Goal: Task Accomplishment & Management: Use online tool/utility

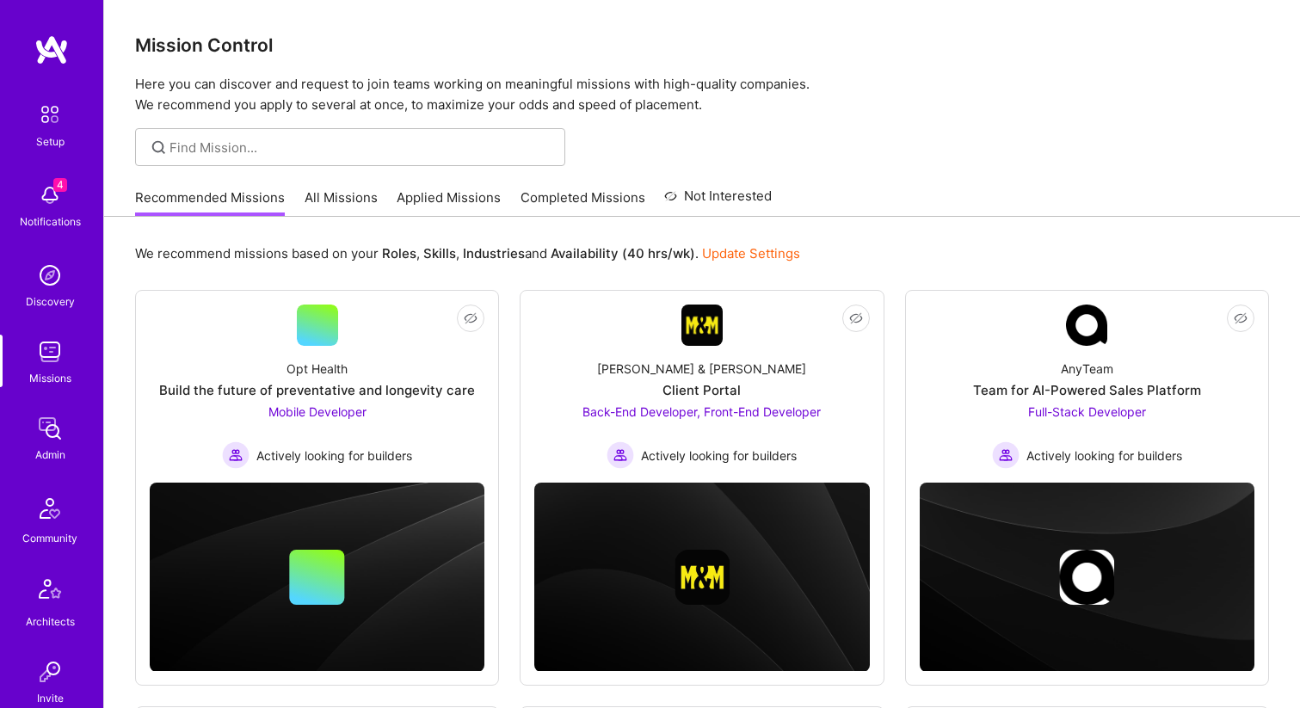
click at [58, 291] on img at bounding box center [50, 275] width 34 height 34
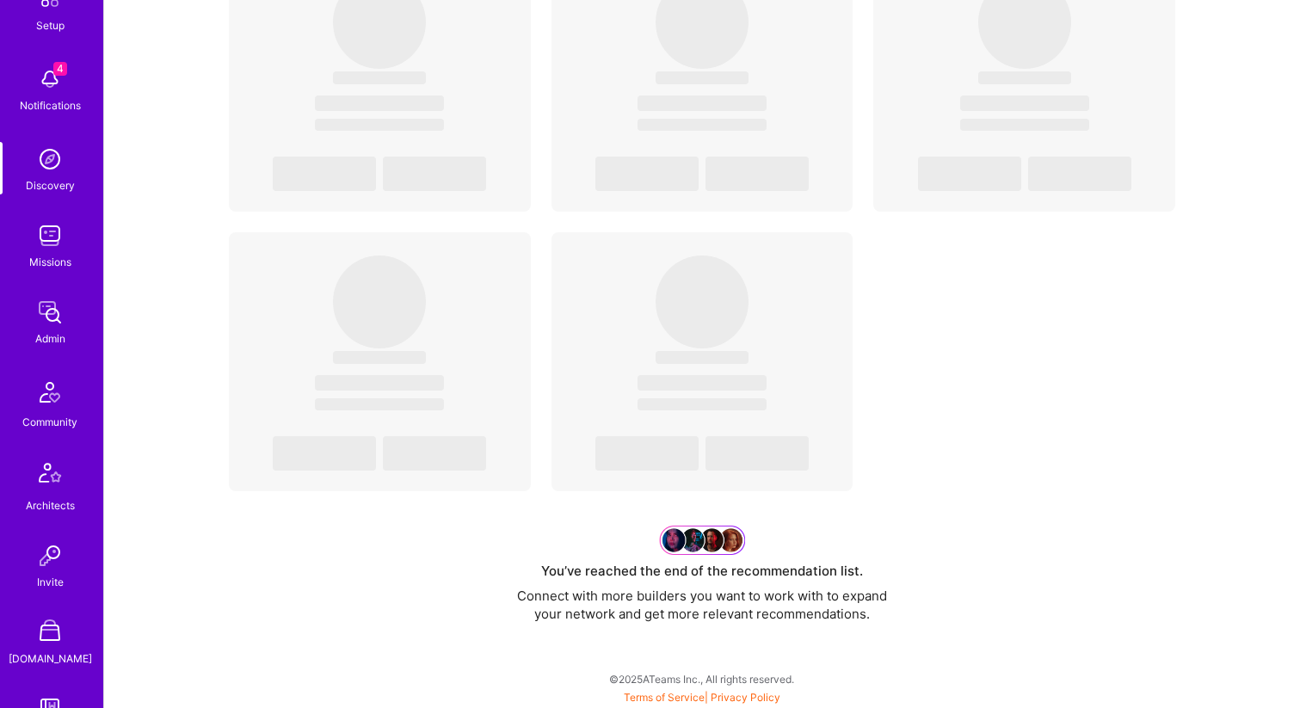
scroll to position [144, 0]
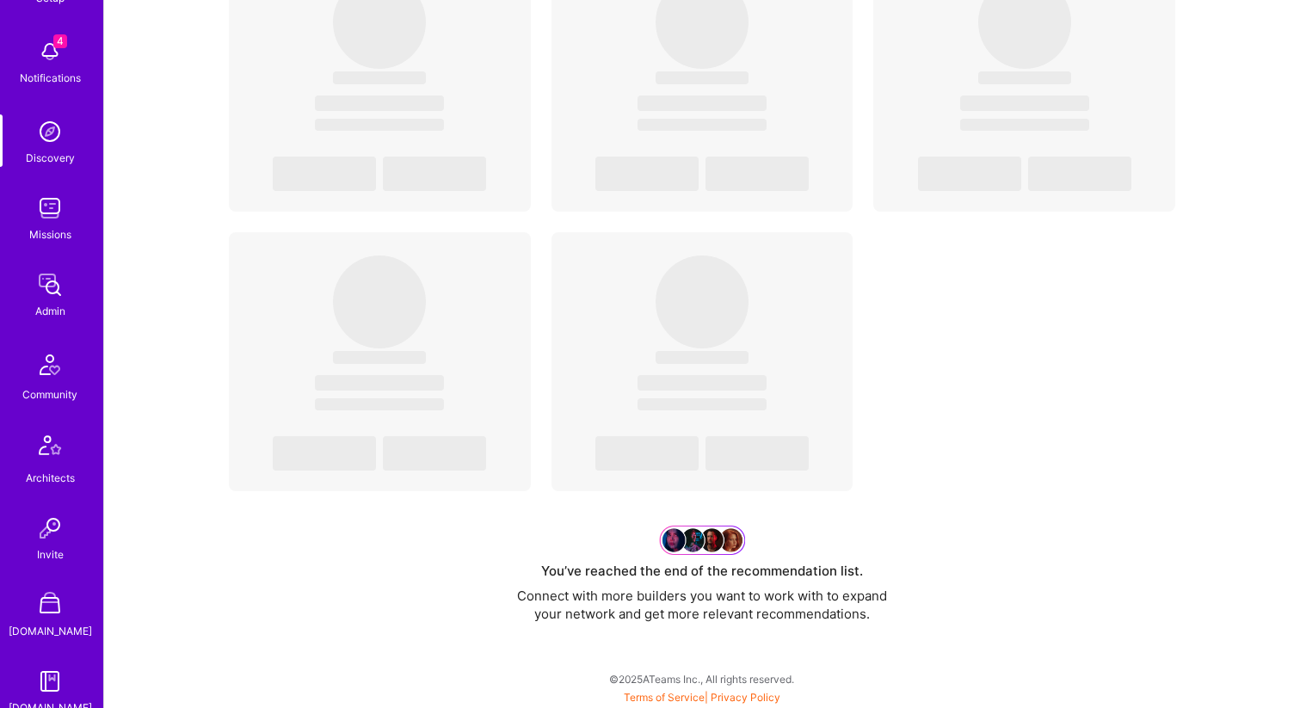
click at [51, 275] on img at bounding box center [50, 285] width 34 height 34
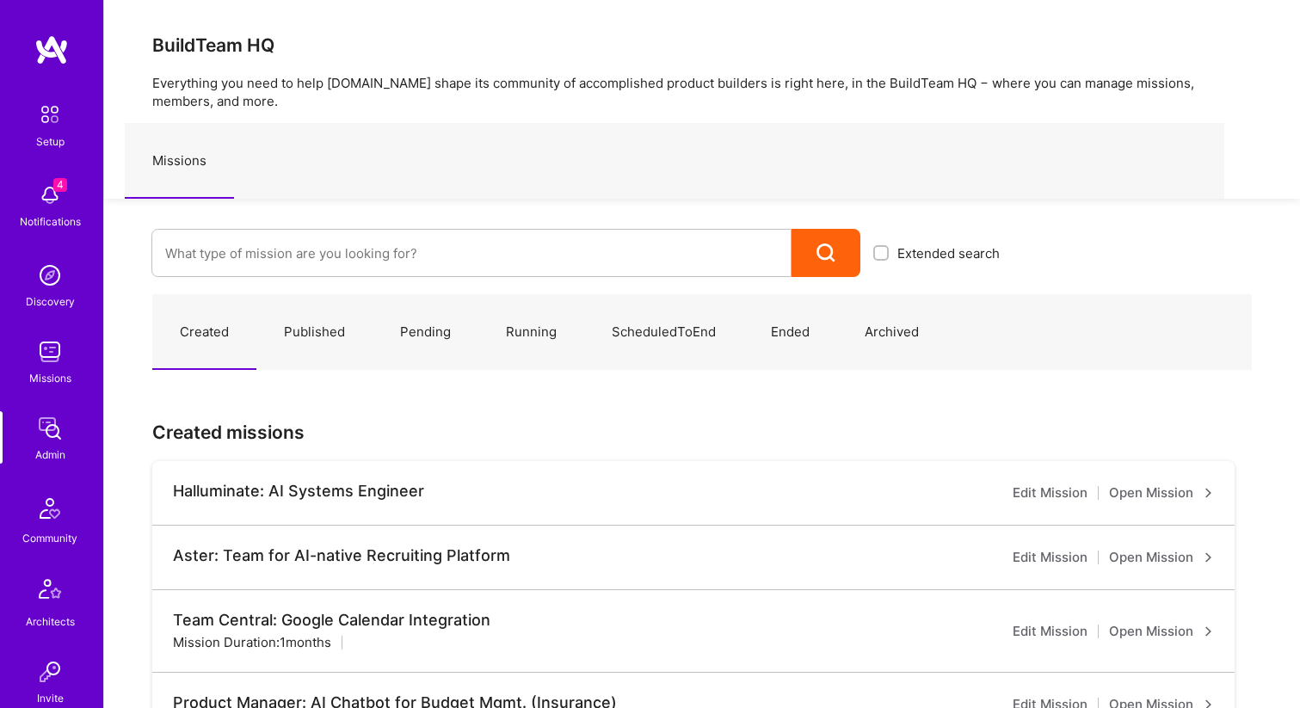
click at [49, 509] on img at bounding box center [49, 508] width 41 height 41
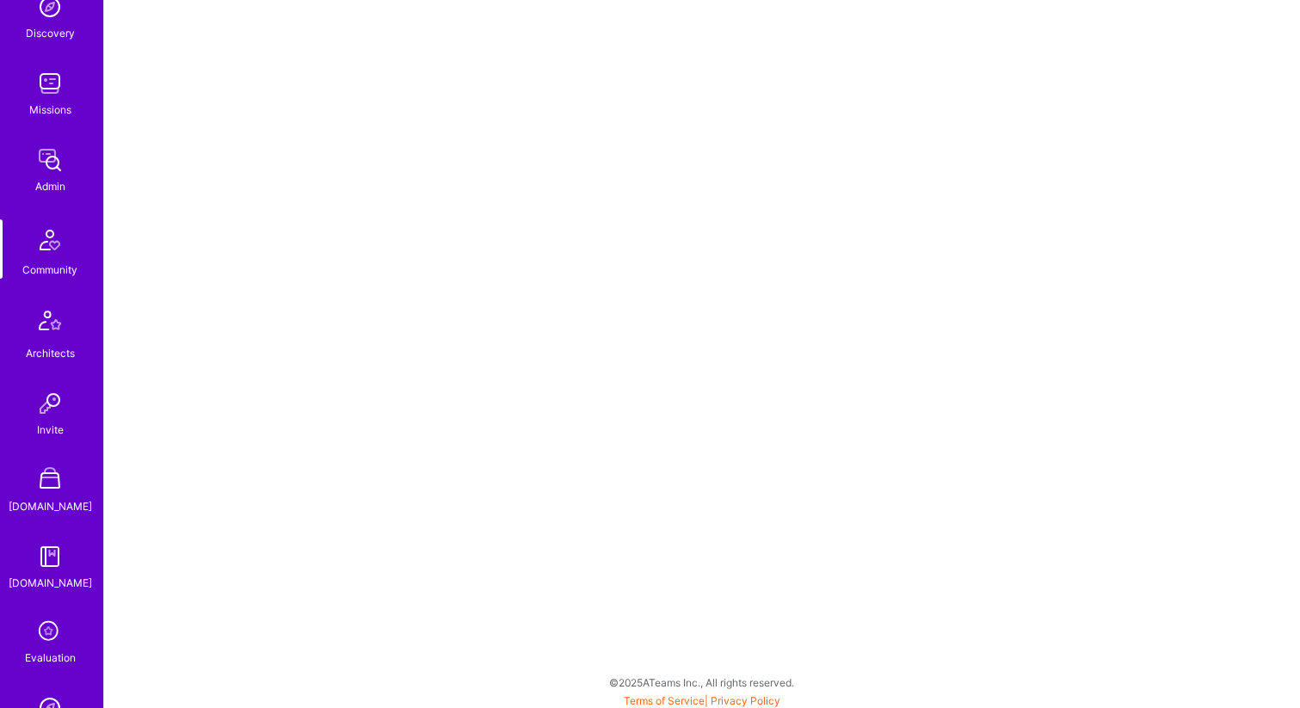
scroll to position [275, 0]
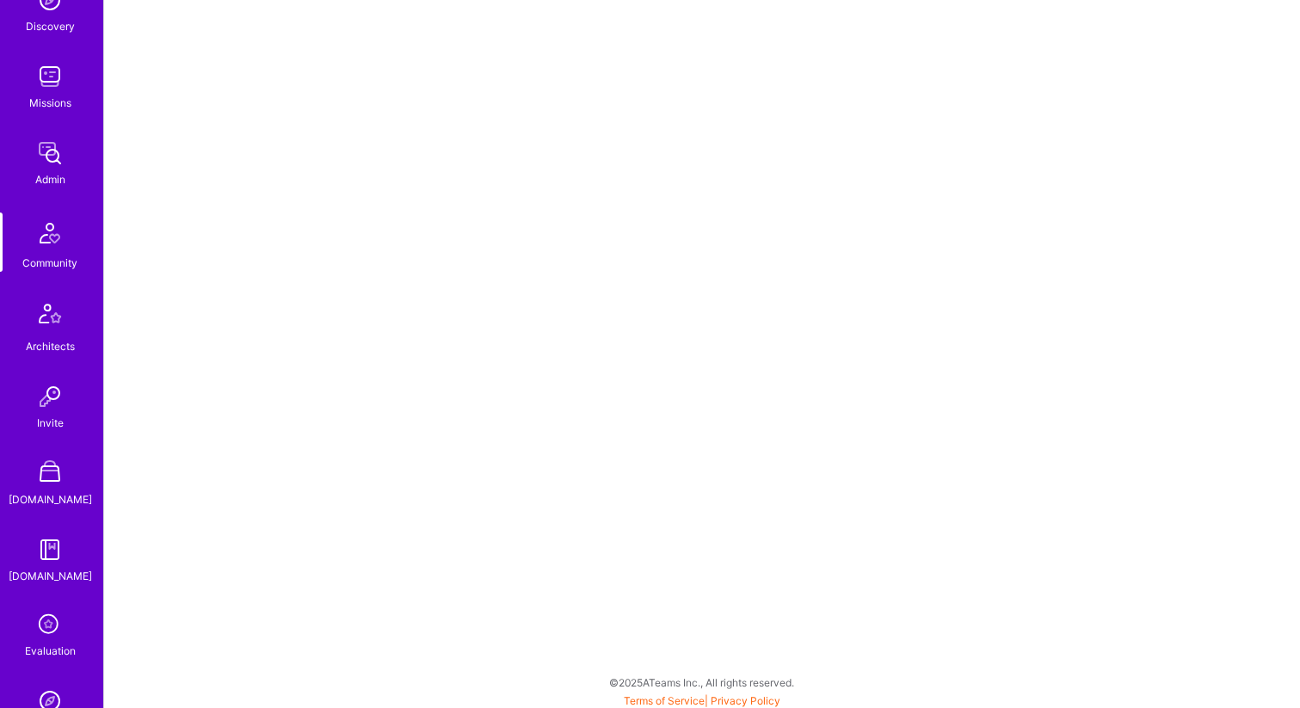
click at [52, 319] on img at bounding box center [49, 316] width 41 height 41
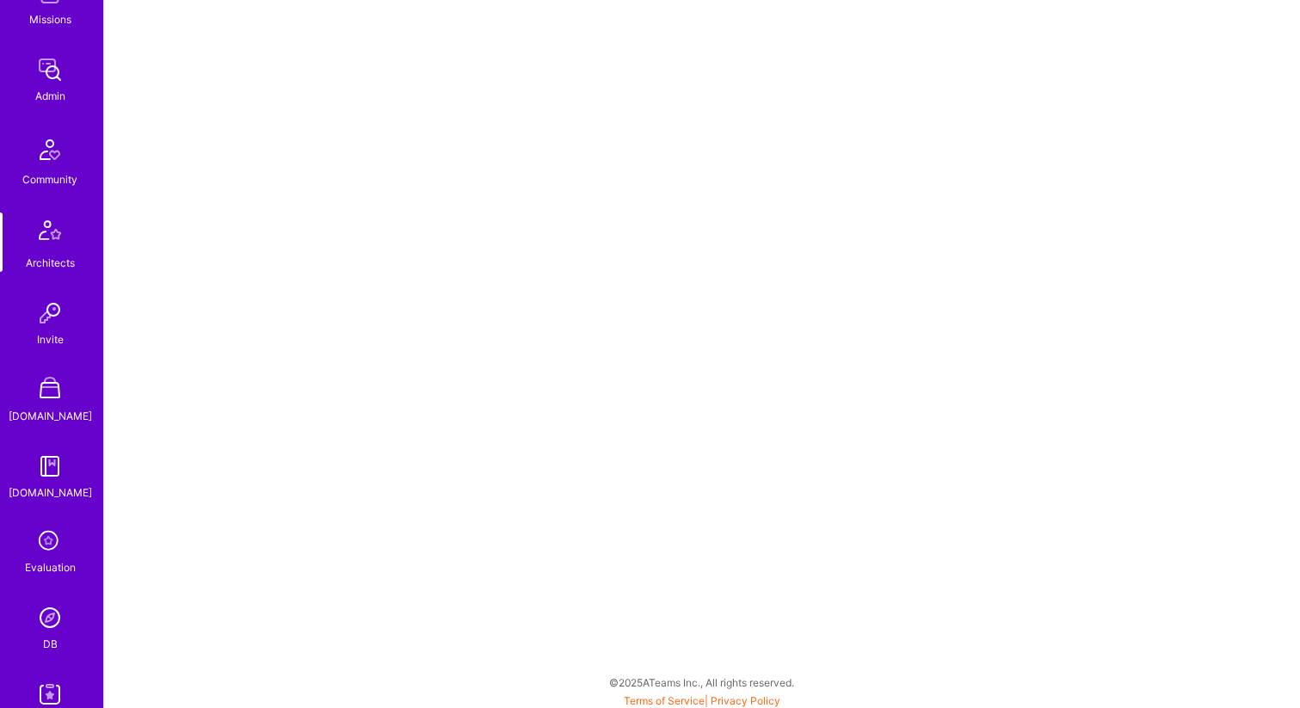
scroll to position [472, 0]
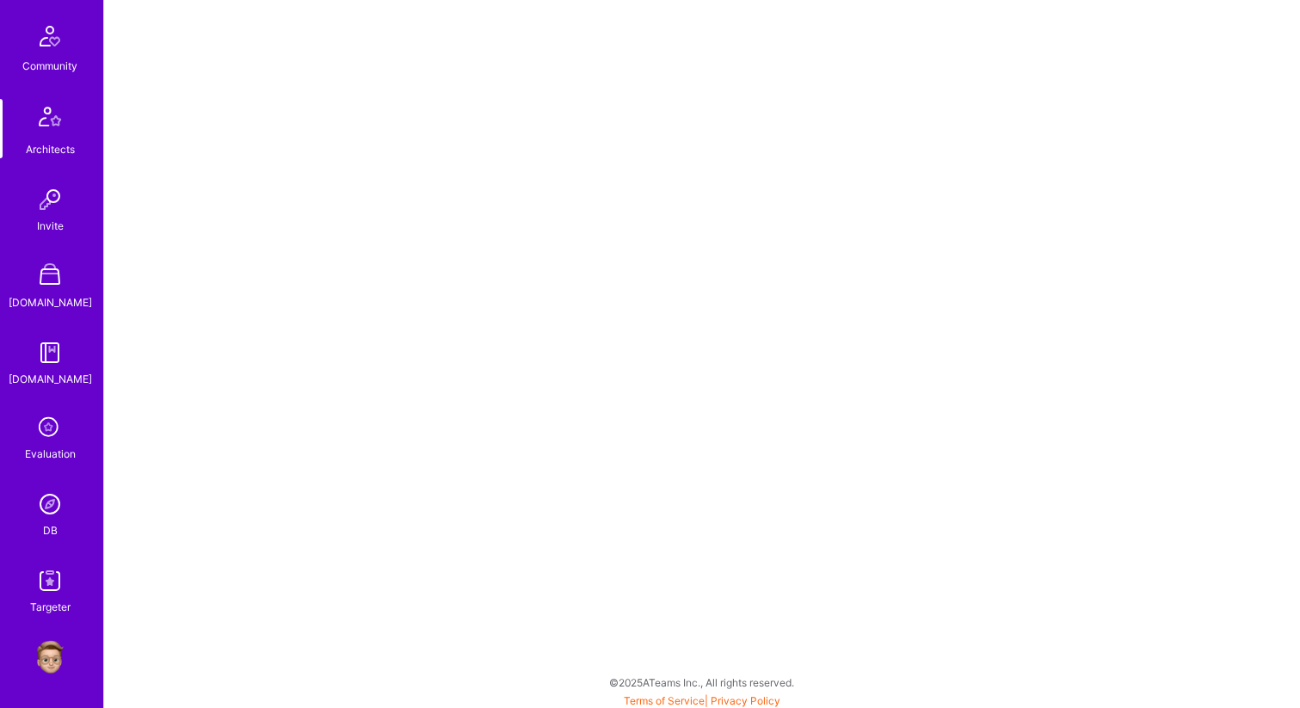
click at [56, 202] on img at bounding box center [50, 199] width 34 height 34
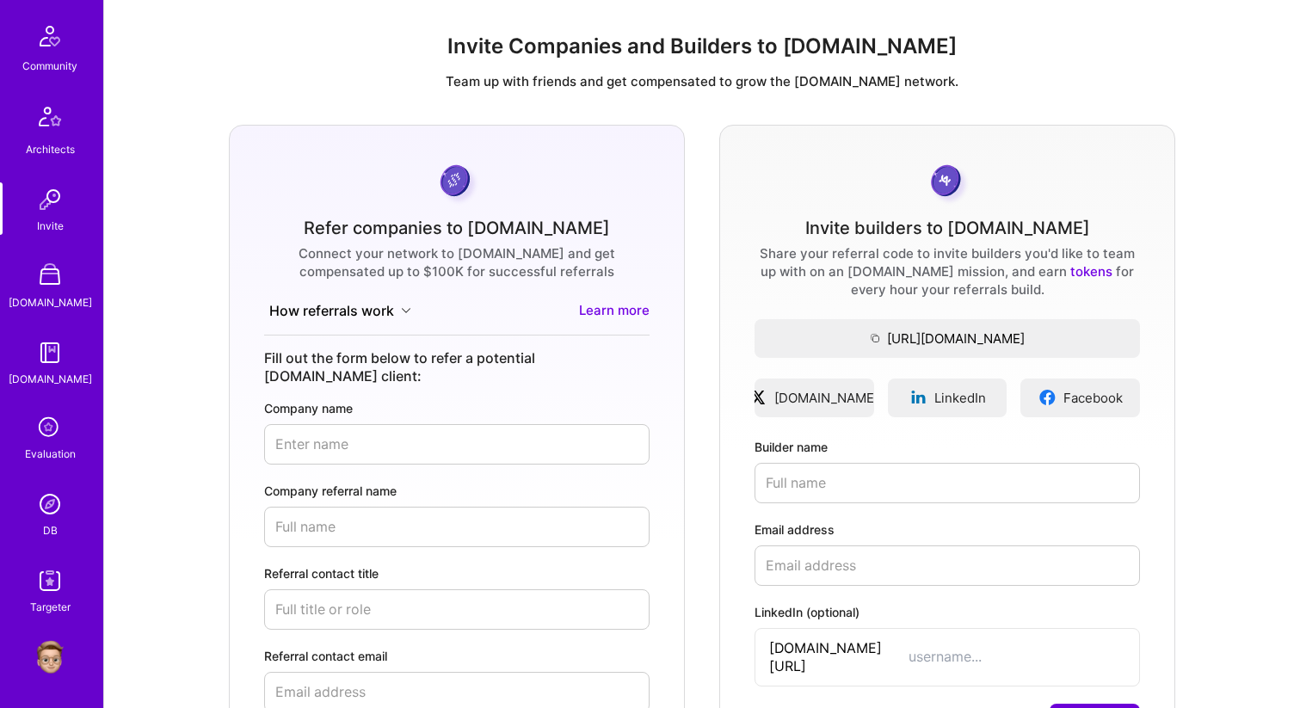
scroll to position [3, 0]
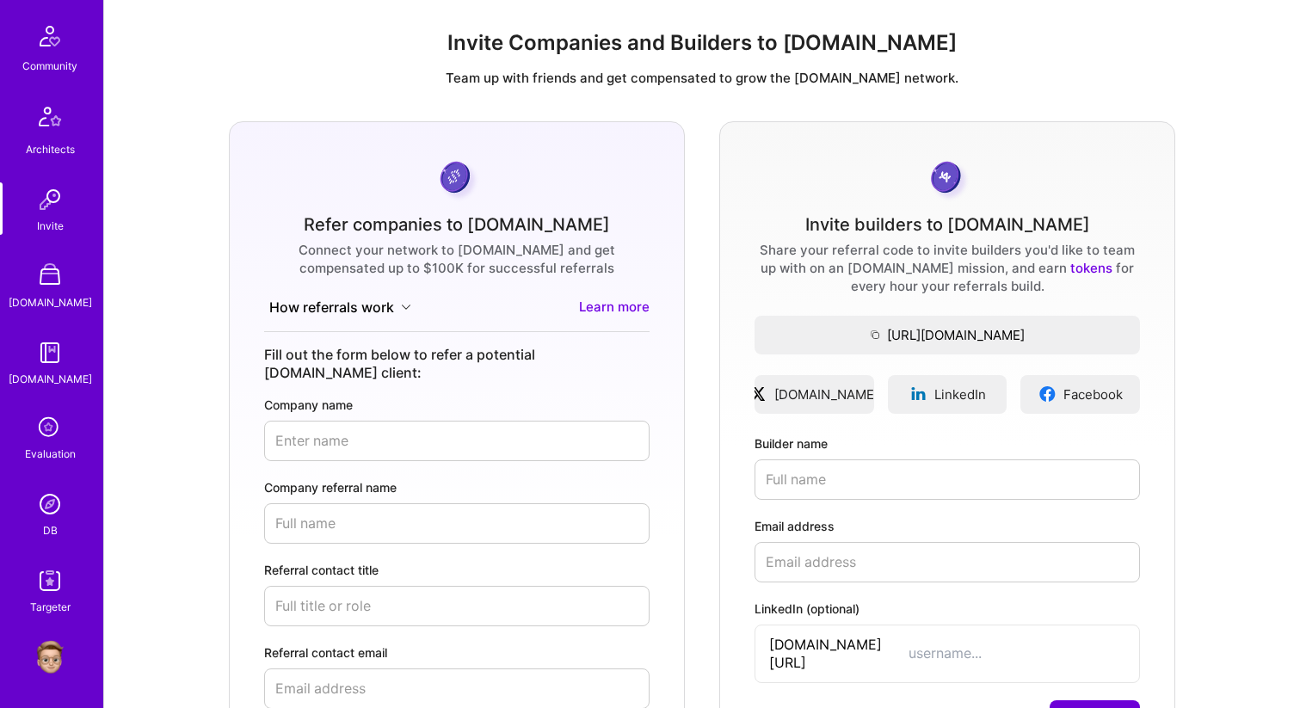
click at [46, 285] on img at bounding box center [50, 276] width 34 height 34
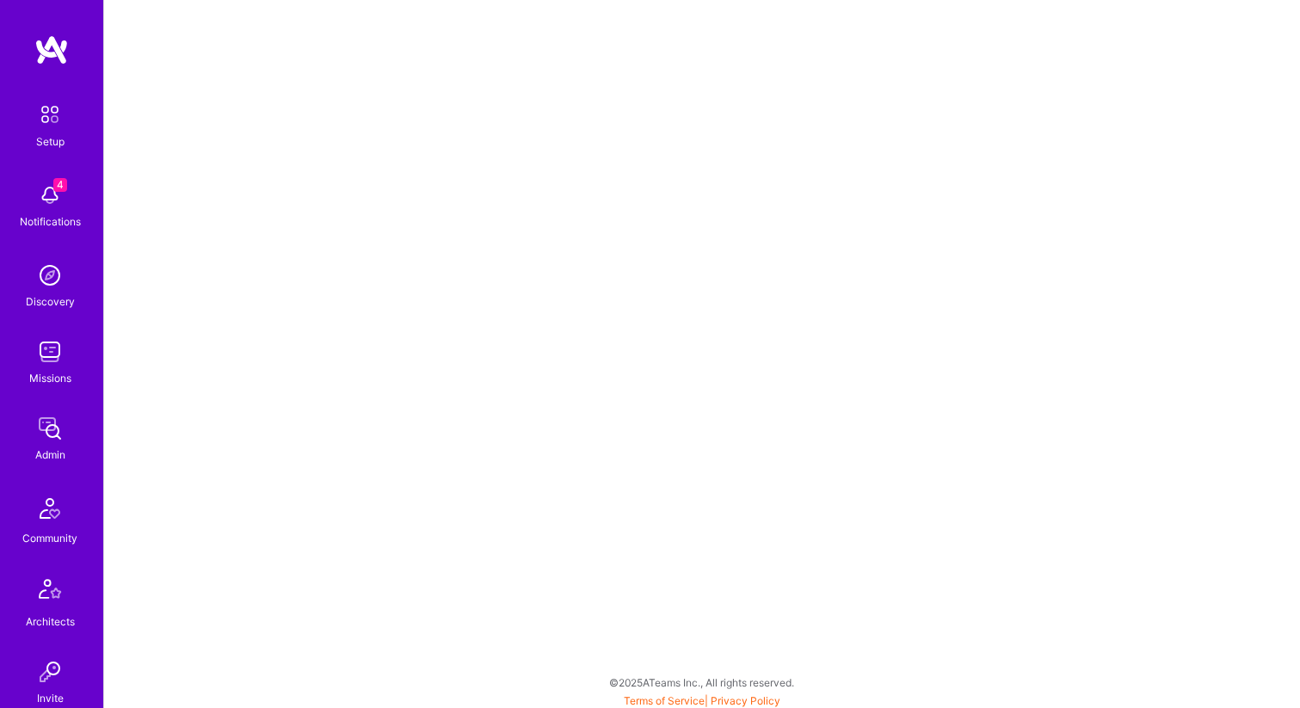
scroll to position [472, 0]
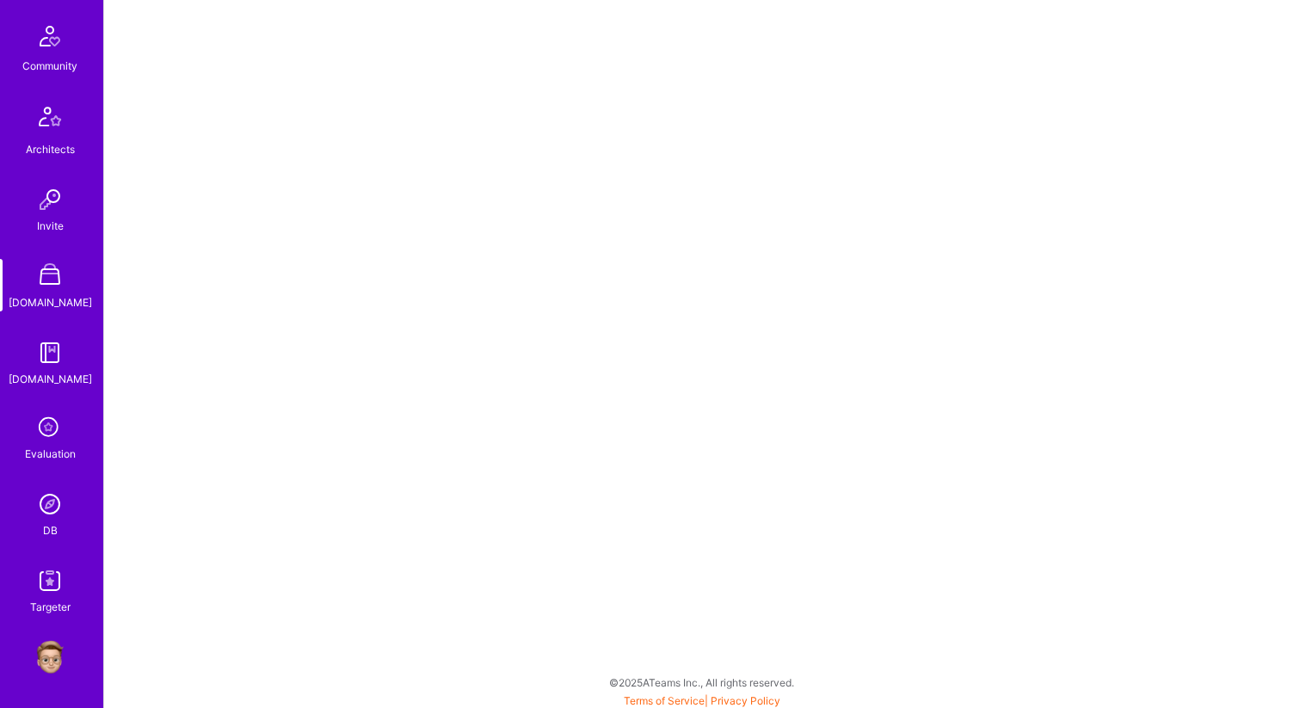
click at [46, 346] on img at bounding box center [50, 352] width 34 height 34
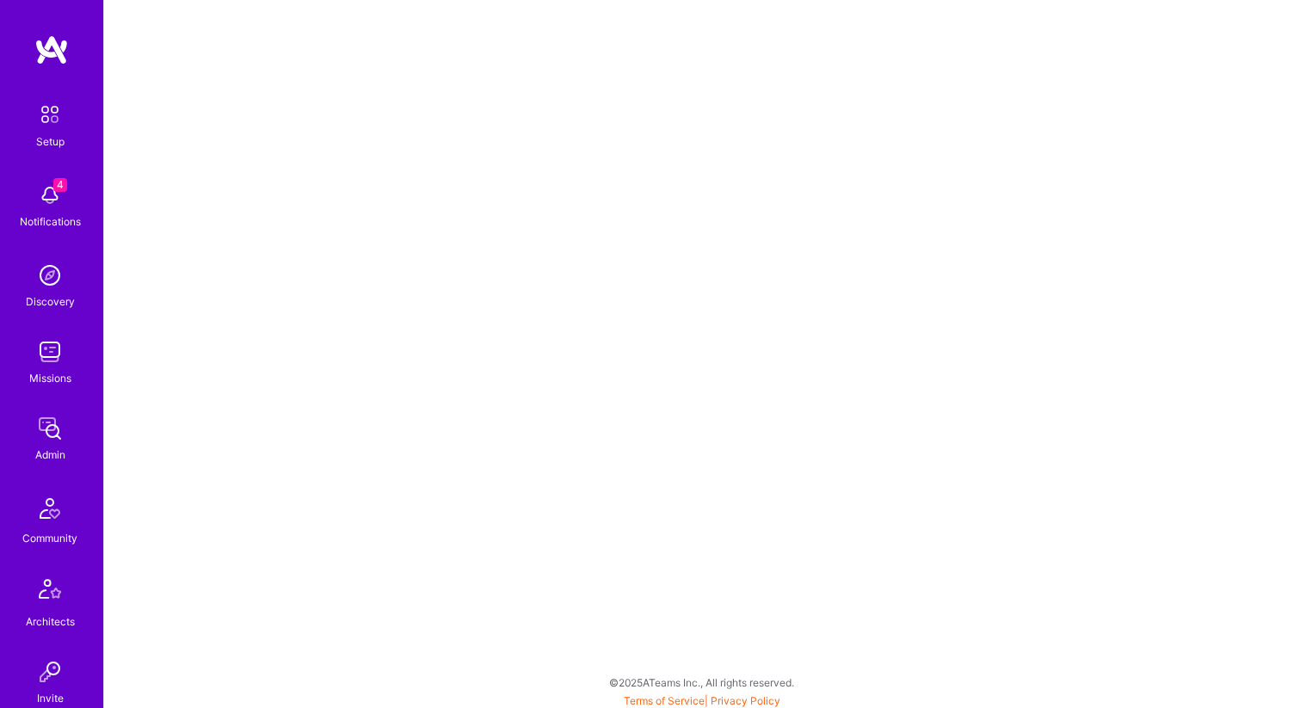
scroll to position [472, 0]
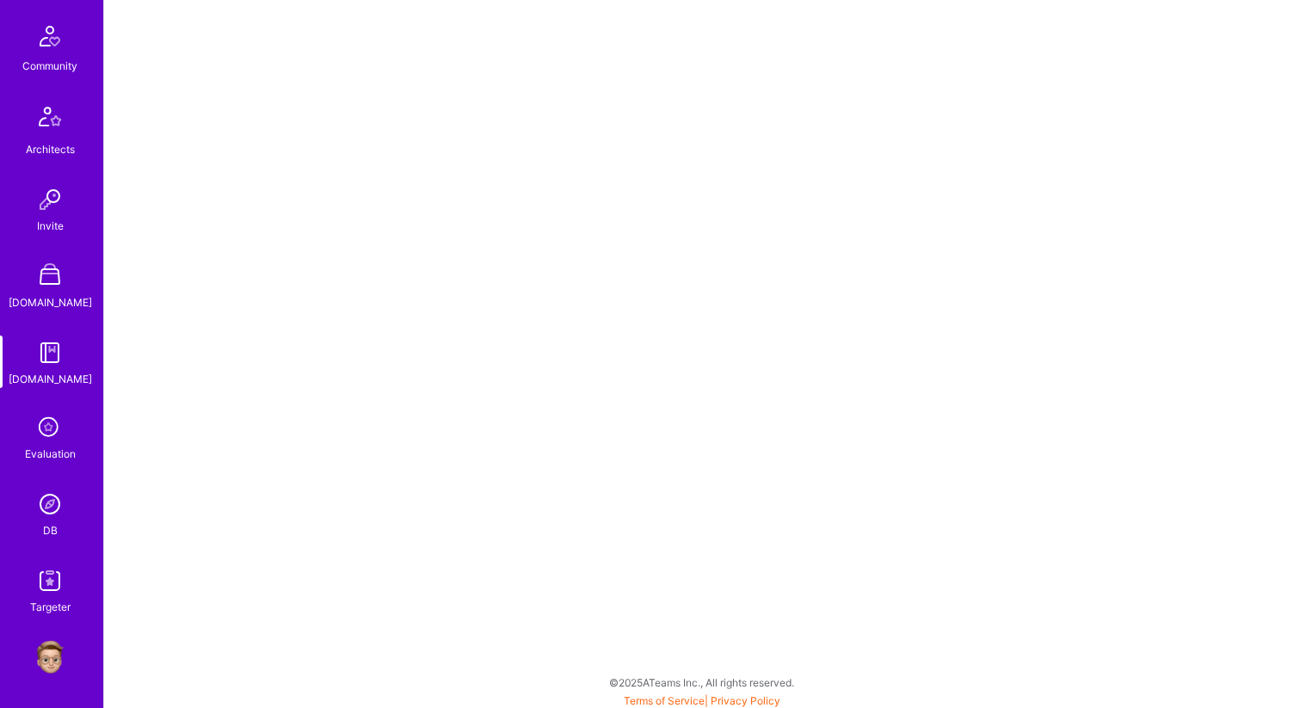
click at [49, 430] on icon at bounding box center [50, 428] width 33 height 33
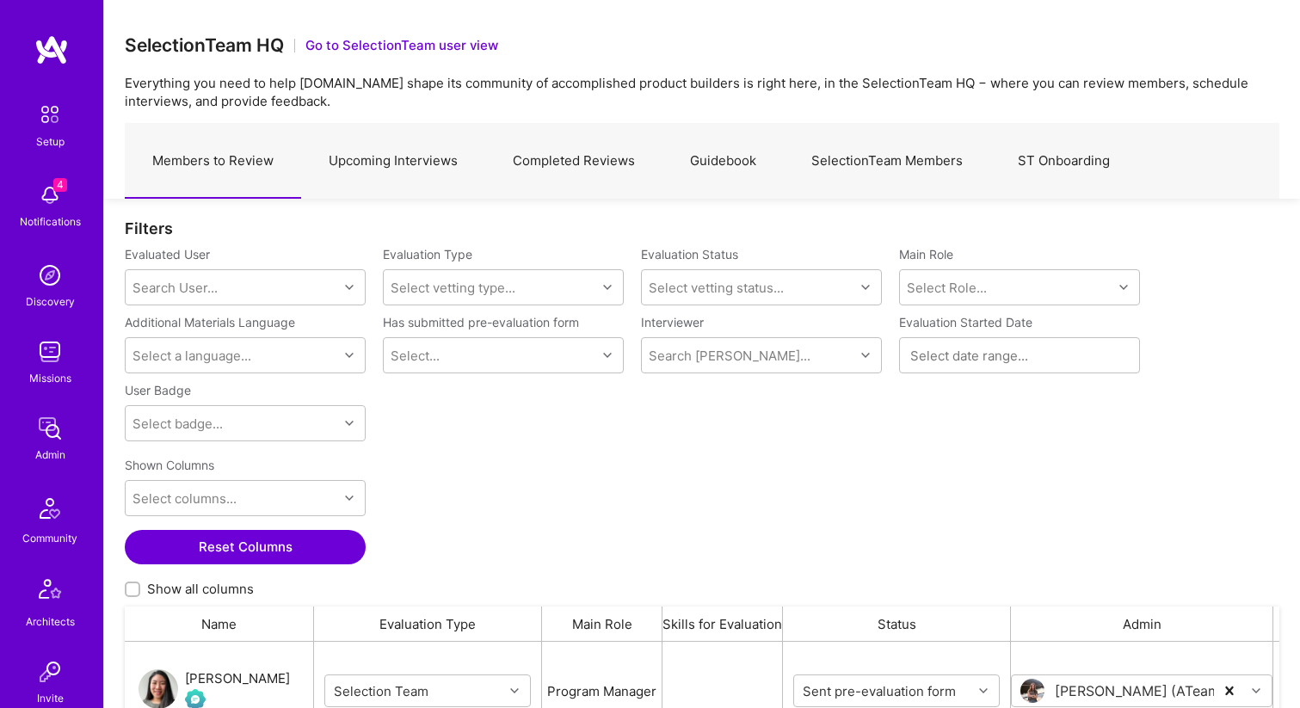
scroll to position [472, 0]
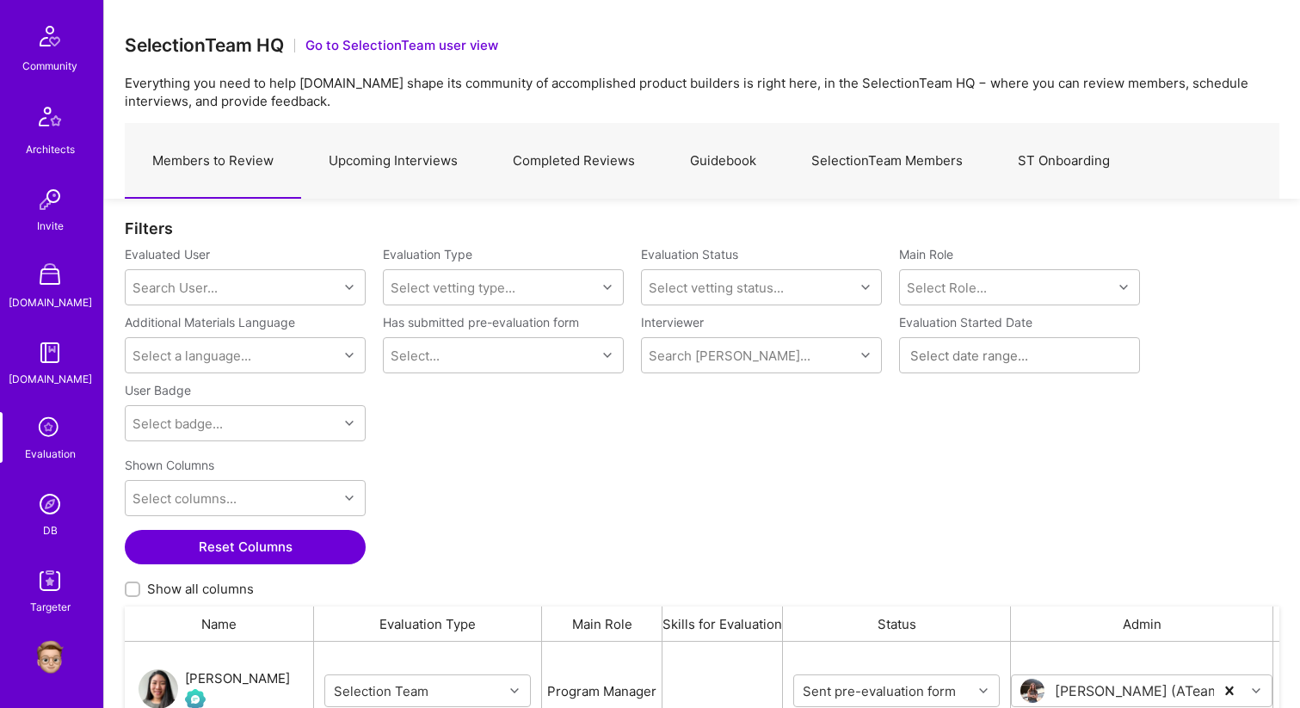
click at [53, 505] on img at bounding box center [50, 504] width 34 height 34
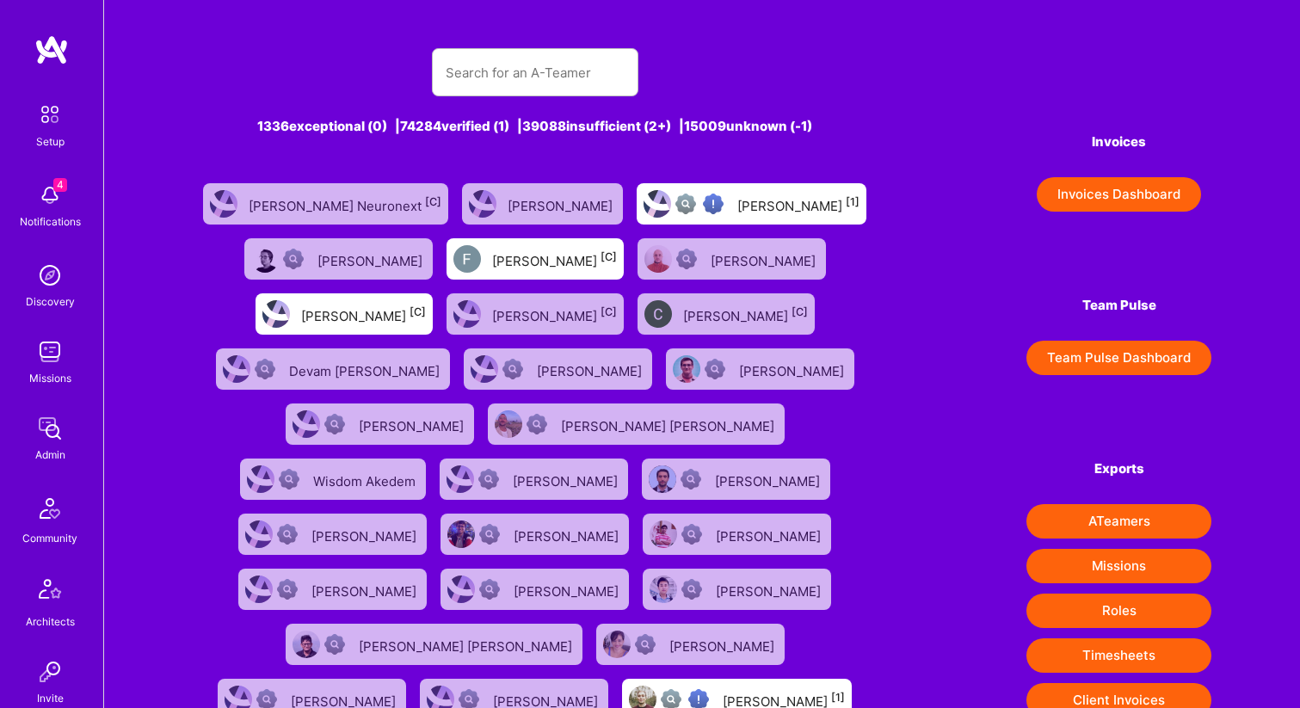
scroll to position [472, 0]
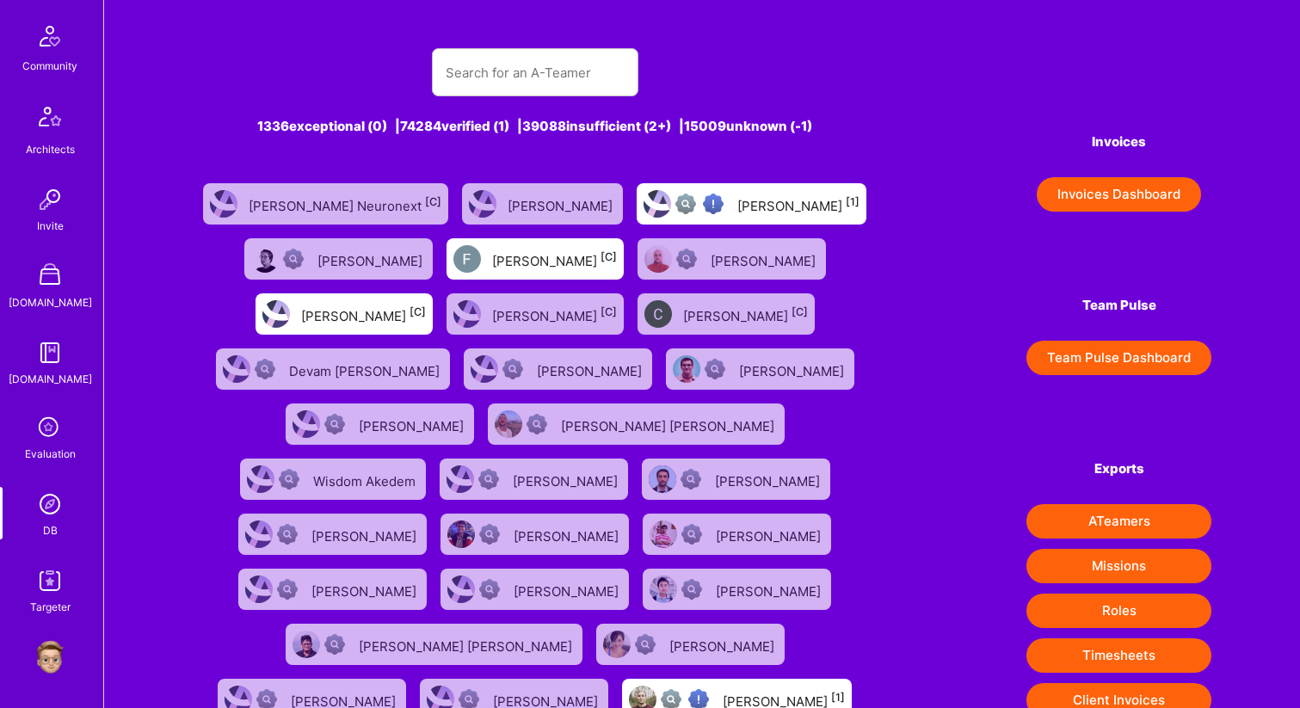
click at [52, 575] on img at bounding box center [50, 580] width 34 height 34
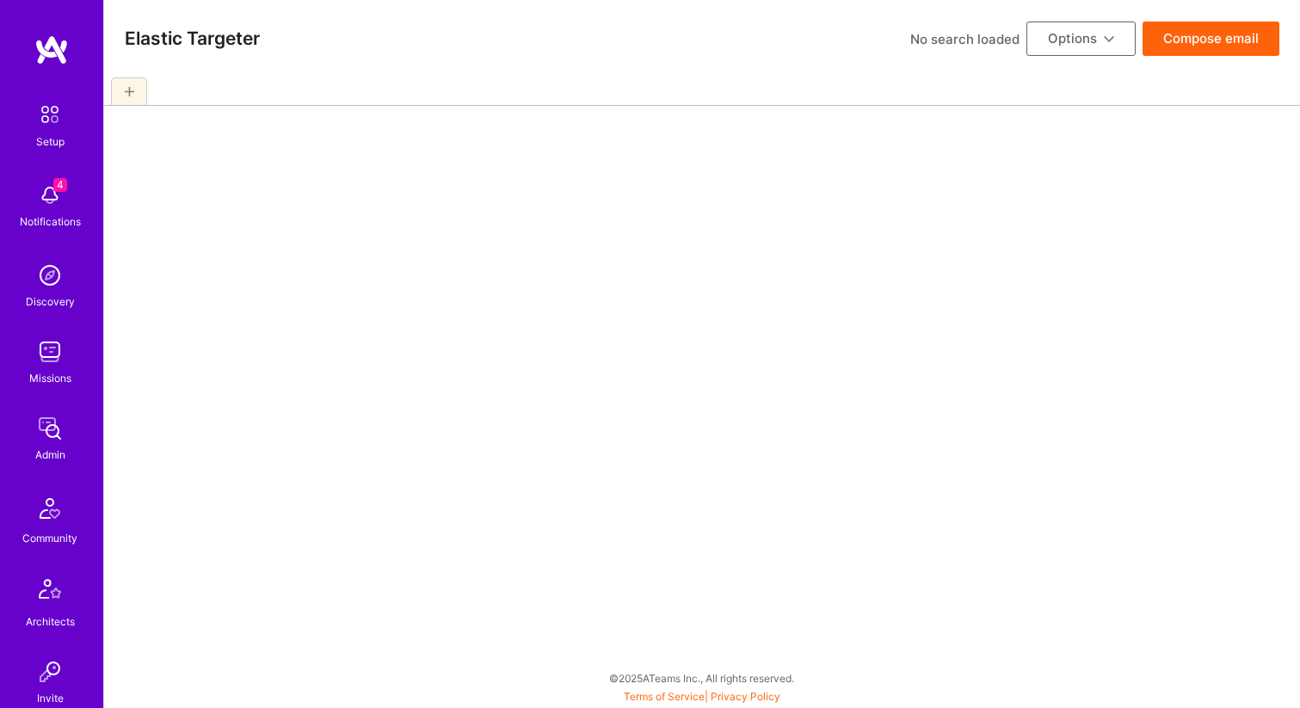
select select "7"
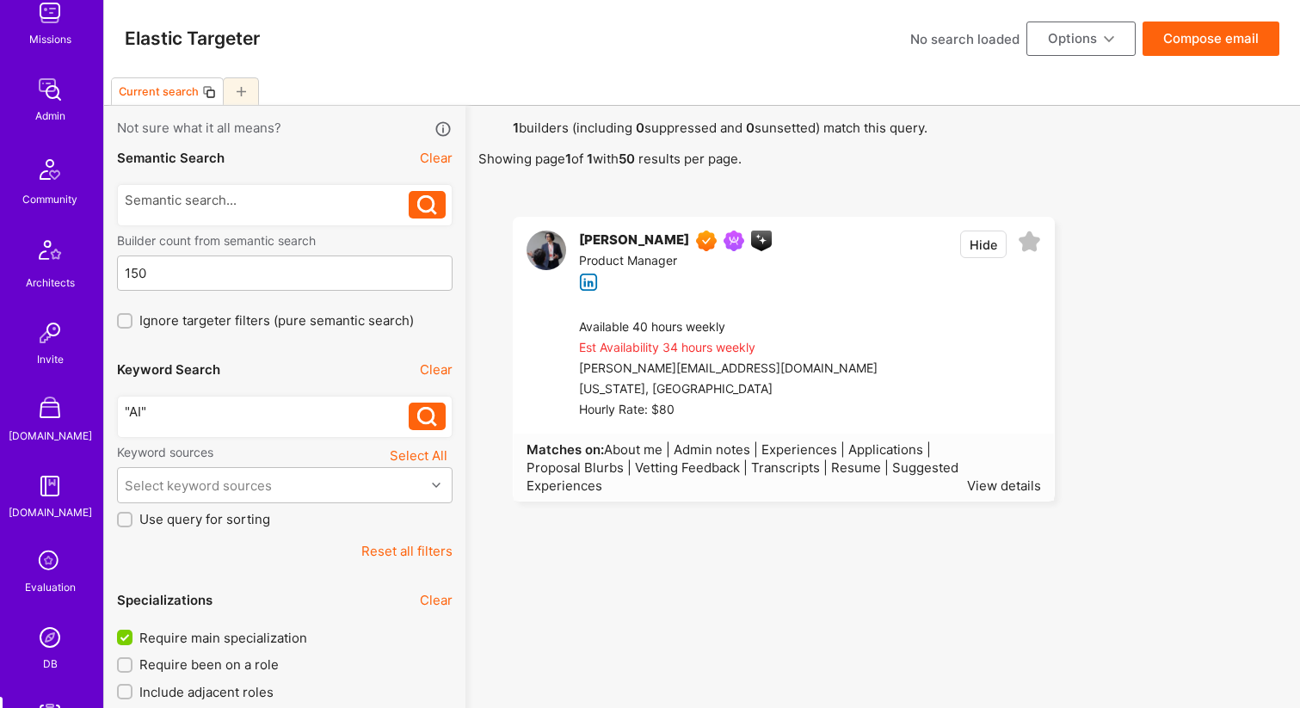
scroll to position [472, 0]
